Goal: Check status: Check status

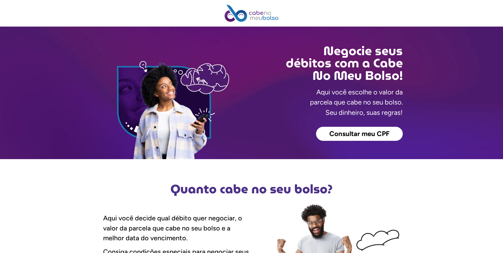
click at [371, 131] on span "Consultar meu CPF" at bounding box center [360, 134] width 60 height 7
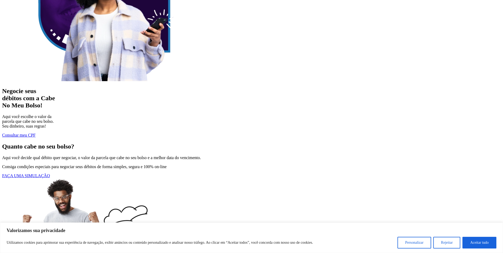
scroll to position [86, 0]
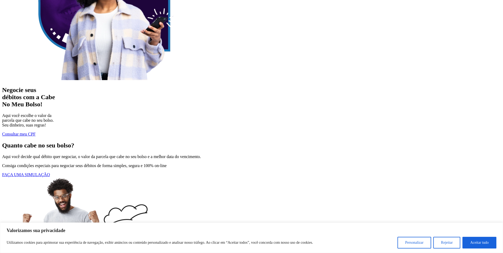
click at [25, 134] on span "Consultar meu CPF" at bounding box center [18, 134] width 33 height 5
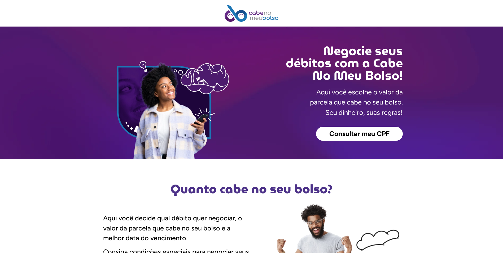
click at [355, 131] on span "Consultar meu CPF" at bounding box center [360, 134] width 60 height 7
